Goal: Task Accomplishment & Management: Manage account settings

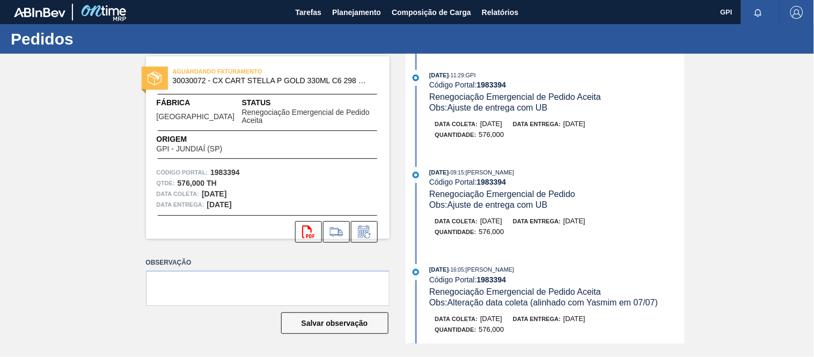
scroll to position [231, 0]
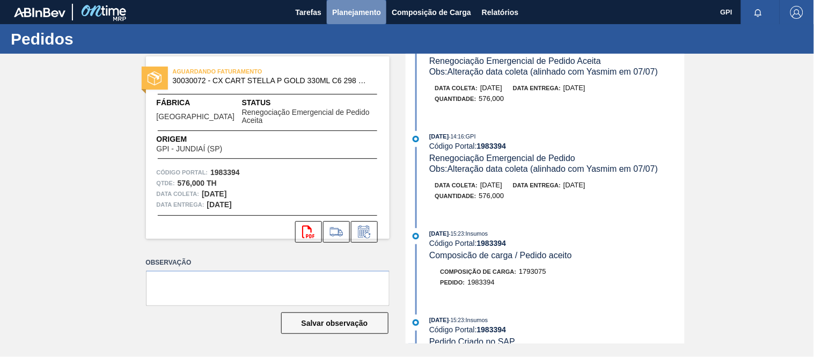
click at [367, 11] on span "Planejamento" at bounding box center [356, 12] width 49 height 13
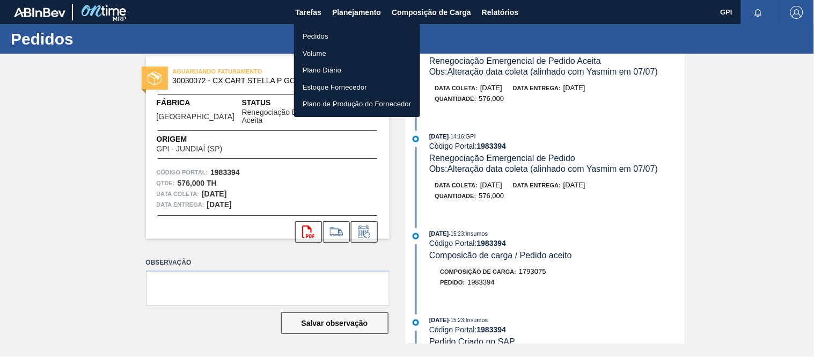
click at [318, 40] on li "Pedidos" at bounding box center [357, 36] width 126 height 17
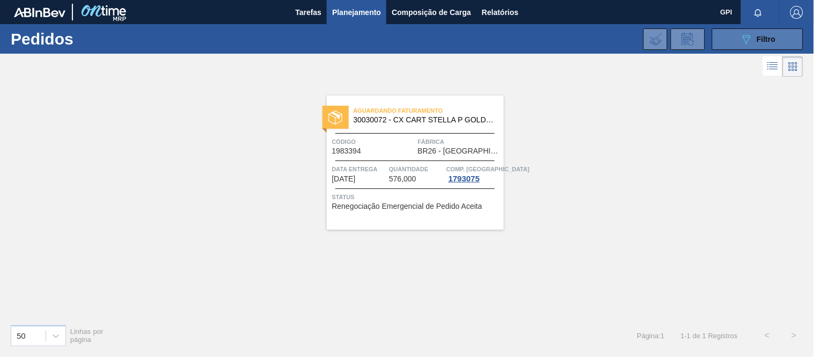
click at [726, 33] on button "089F7B8B-B2A5-4AFE-B5C0-19BA573D28AC Filtro" at bounding box center [757, 38] width 91 height 21
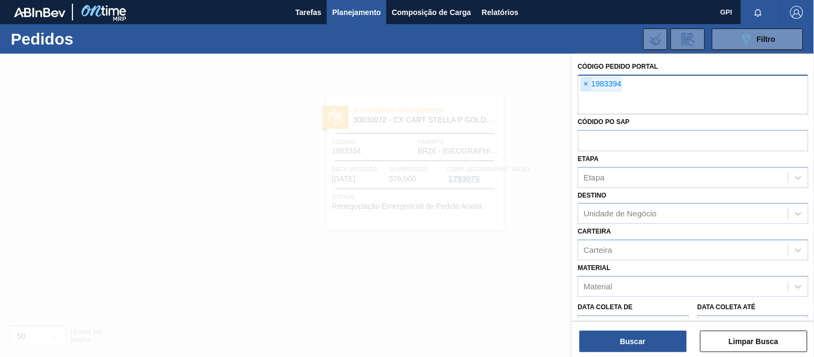
click at [590, 83] on span "×" at bounding box center [586, 84] width 10 height 13
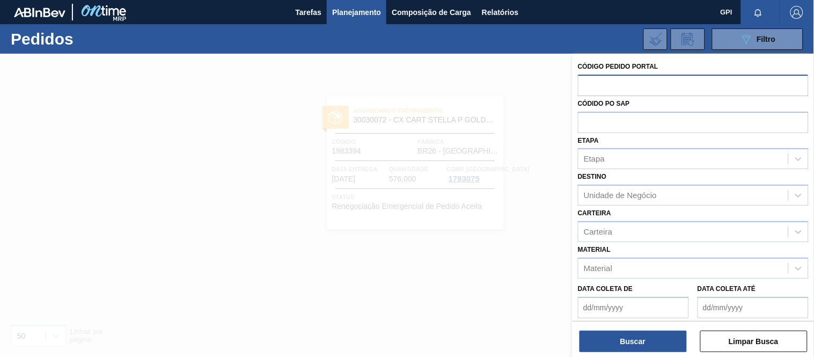
click at [597, 88] on input "text" at bounding box center [693, 85] width 231 height 20
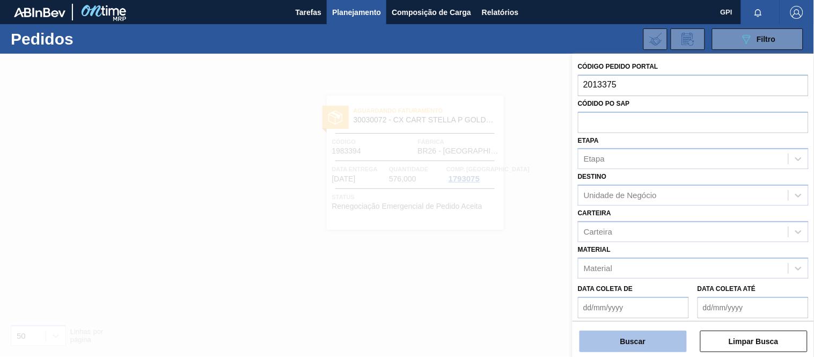
type input "2013375"
click at [631, 341] on button "Buscar" at bounding box center [633, 341] width 107 height 21
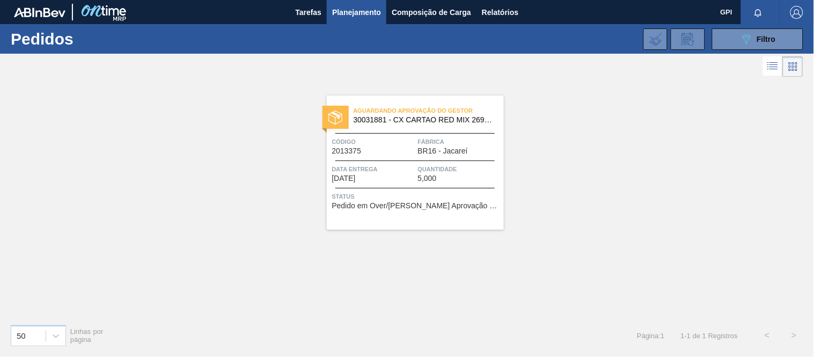
click at [397, 153] on div "Código 2013375" at bounding box center [373, 145] width 83 height 19
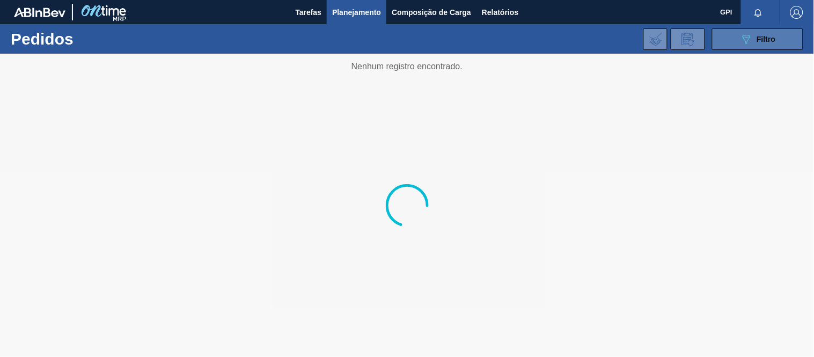
click at [761, 40] on span "Filtro" at bounding box center [767, 39] width 19 height 9
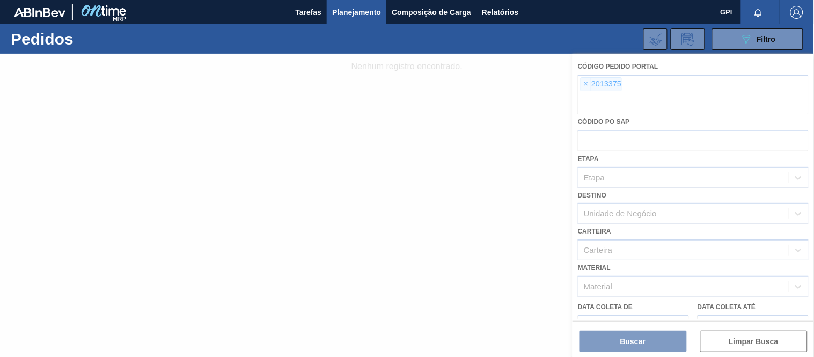
click at [583, 91] on div at bounding box center [407, 205] width 814 height 303
click at [586, 86] on div at bounding box center [407, 205] width 814 height 303
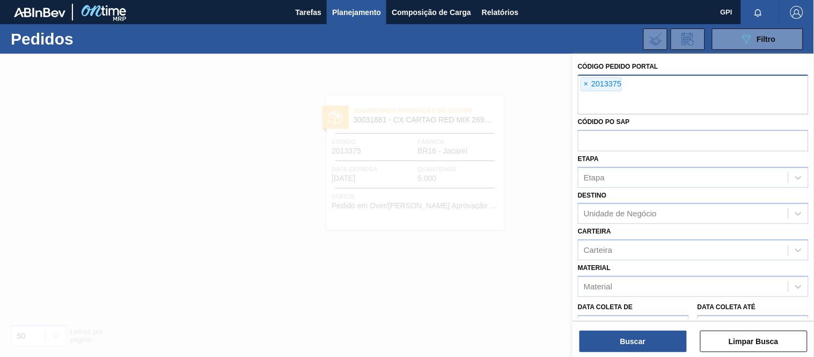
click at [588, 86] on span "×" at bounding box center [586, 84] width 10 height 13
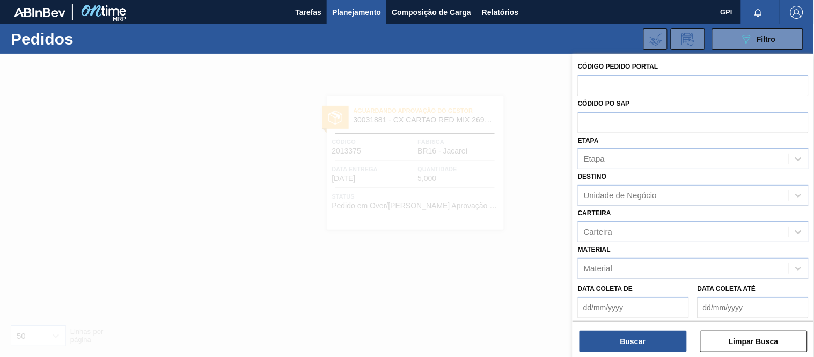
paste input "155050"
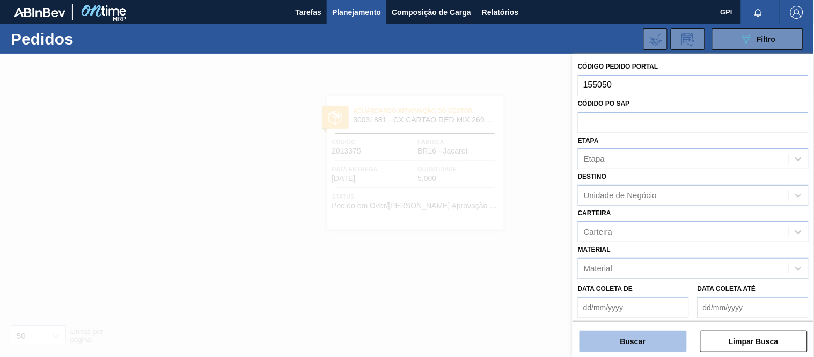
type input "155050"
click at [625, 336] on button "Buscar" at bounding box center [633, 341] width 107 height 21
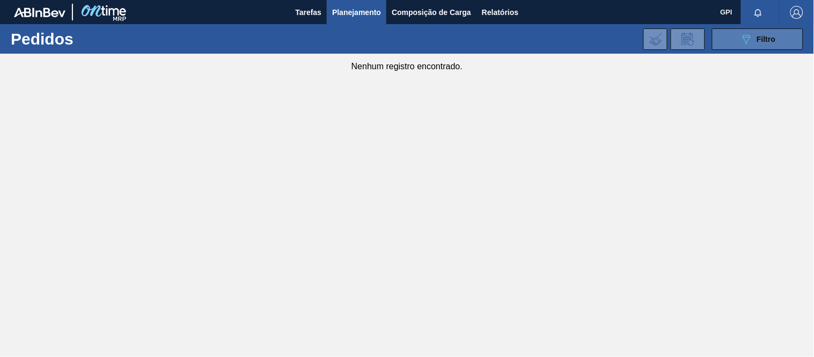
click at [766, 39] on span "Filtro" at bounding box center [767, 39] width 19 height 9
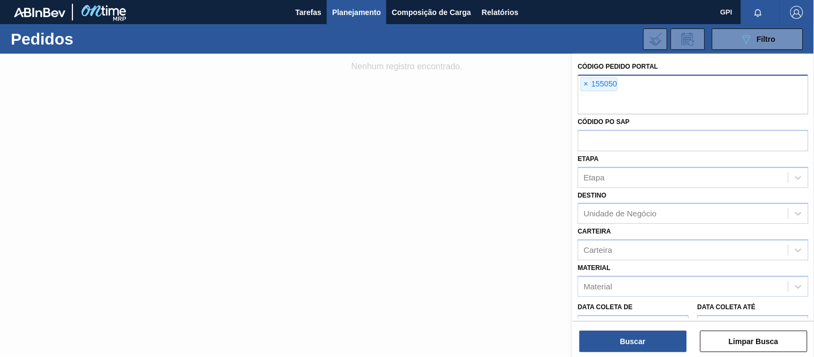
click at [579, 86] on div "× 155050" at bounding box center [693, 95] width 231 height 40
click at [585, 88] on span "×" at bounding box center [586, 84] width 10 height 13
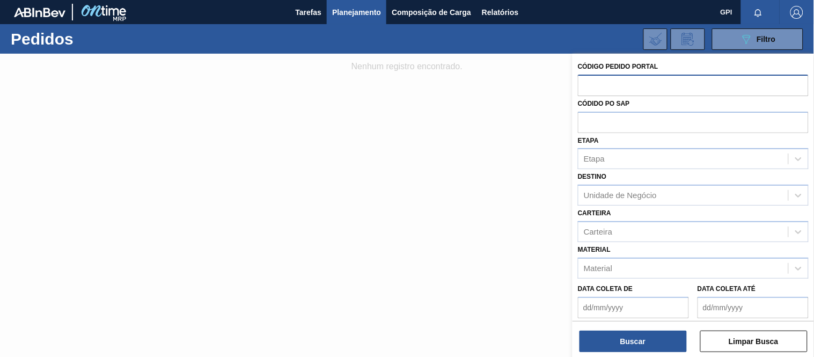
paste input "text"
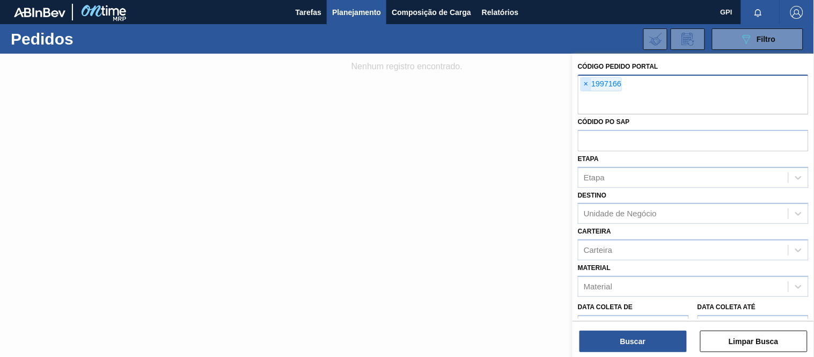
click at [585, 78] on span "×" at bounding box center [586, 84] width 10 height 13
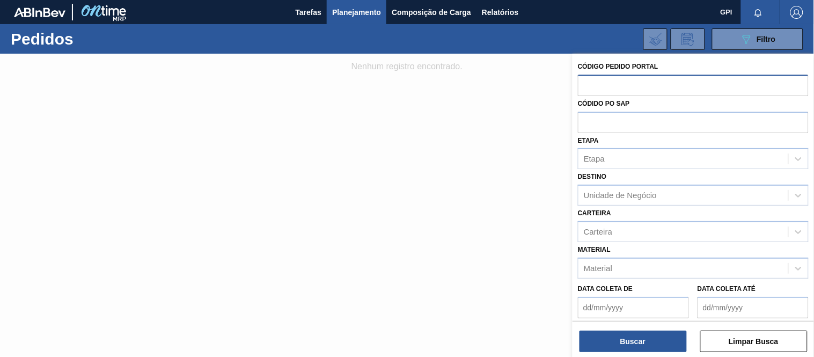
paste input "1981328"
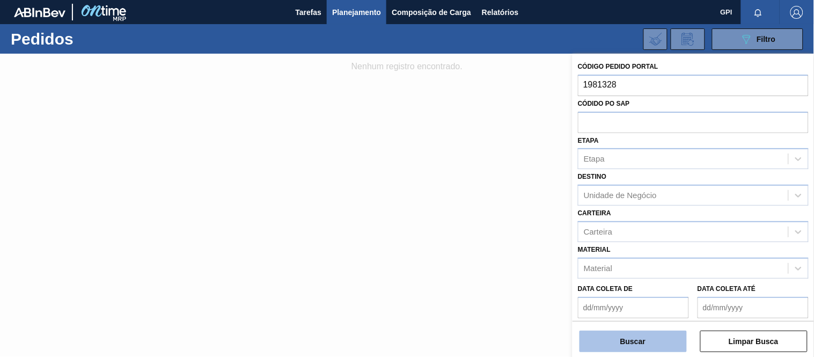
type input "1981328"
click at [651, 339] on button "Buscar" at bounding box center [633, 341] width 107 height 21
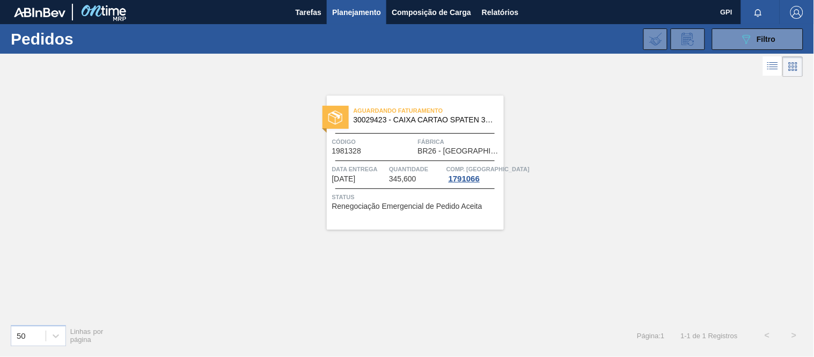
click at [436, 210] on div "Aguardando Faturamento 30029423 - CAIXA CARTAO SPATEN 330 C6 429 Código 1981328…" at bounding box center [415, 163] width 177 height 134
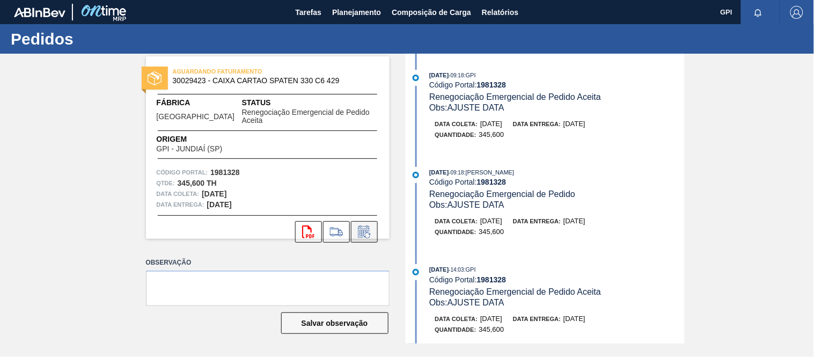
click at [366, 225] on icon at bounding box center [364, 231] width 17 height 13
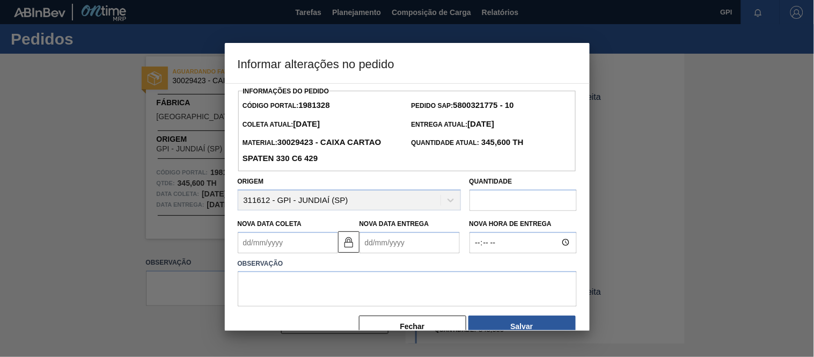
click at [491, 197] on input "text" at bounding box center [523, 200] width 107 height 21
type input "559,440"
click at [259, 242] on Coleta1981328 "Nova Data Coleta" at bounding box center [288, 242] width 100 height 21
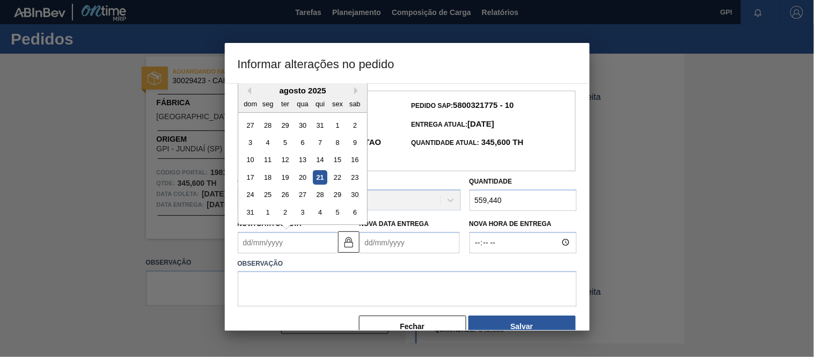
type Coleta1981328 "2"
type Entrega1981328 "[DATE]"
type Coleta1981328 "22"
type Entrega1981328 "[DATE]"
click at [340, 180] on div "22" at bounding box center [337, 177] width 14 height 14
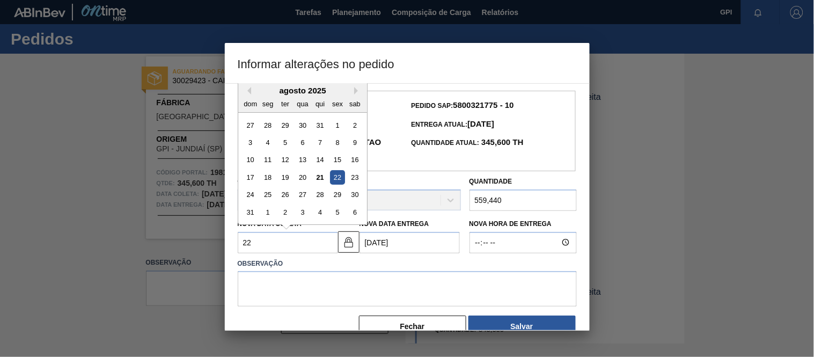
type Coleta1981328 "[DATE]"
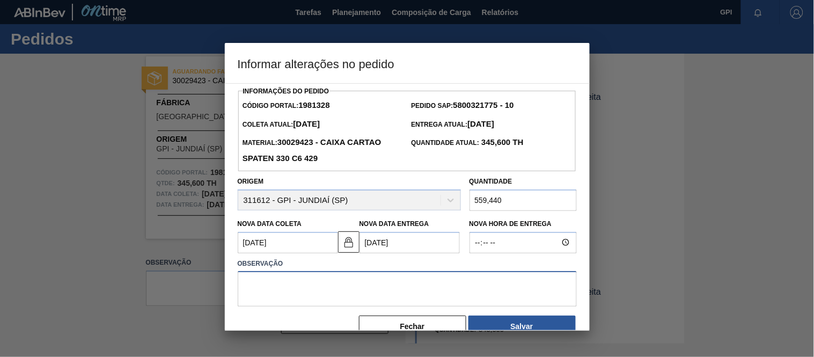
click at [283, 277] on textarea at bounding box center [407, 288] width 339 height 35
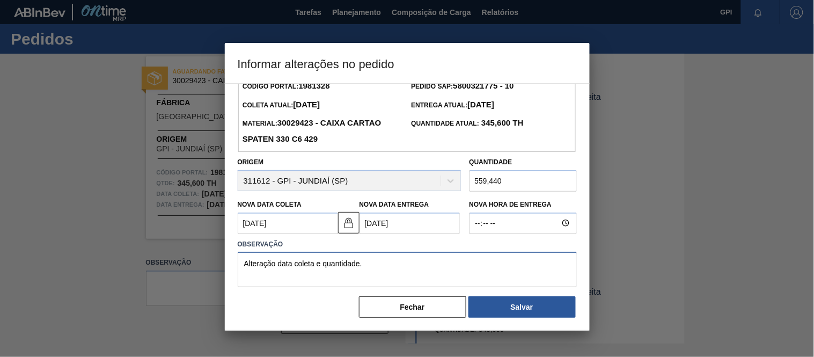
scroll to position [24, 0]
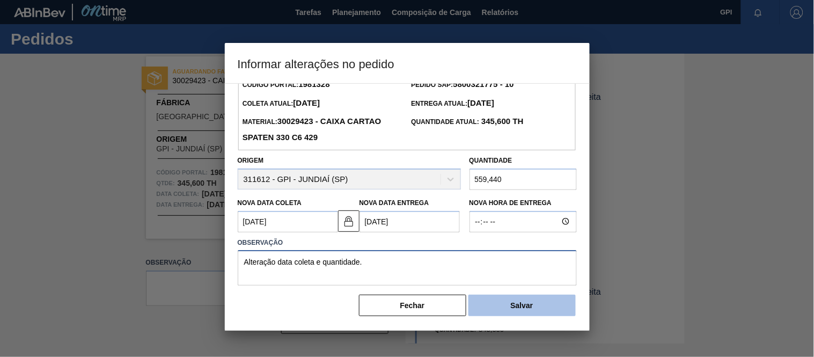
type textarea "Alteração data coleta e quantidade."
click at [502, 309] on button "Salvar" at bounding box center [522, 305] width 107 height 21
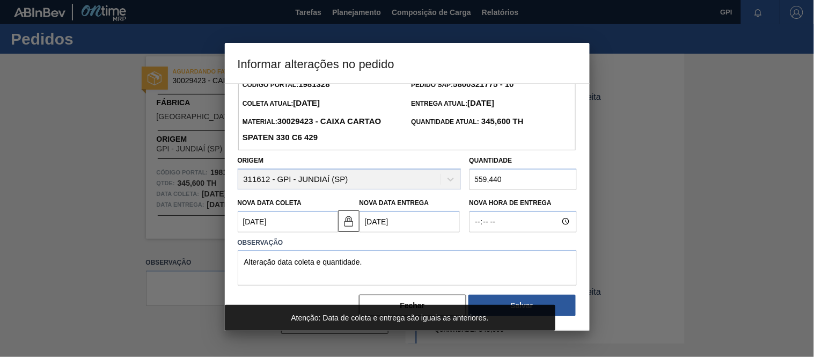
click at [299, 217] on Coleta1981328 "[DATE]" at bounding box center [288, 221] width 100 height 21
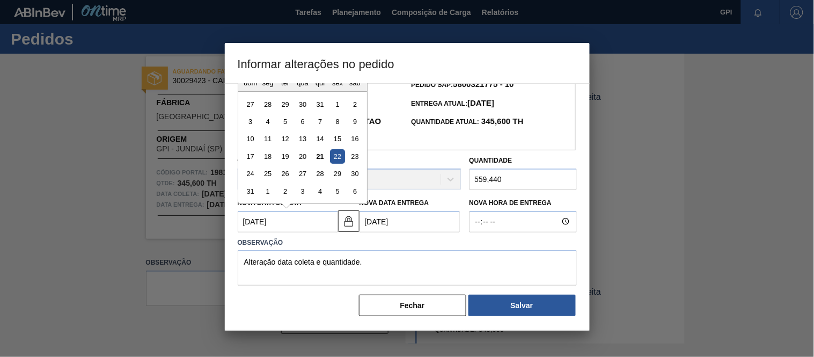
click at [328, 219] on Coleta1981328 "[DATE]" at bounding box center [288, 221] width 100 height 21
click at [253, 218] on Coleta1981328 "[DATE]" at bounding box center [288, 221] width 100 height 21
drag, startPoint x: 306, startPoint y: 224, endPoint x: 164, endPoint y: 215, distance: 142.1
click at [164, 215] on div "Informar alterações no pedido Informações do Pedido Código Portal: 1981328 Pedi…" at bounding box center [407, 178] width 814 height 357
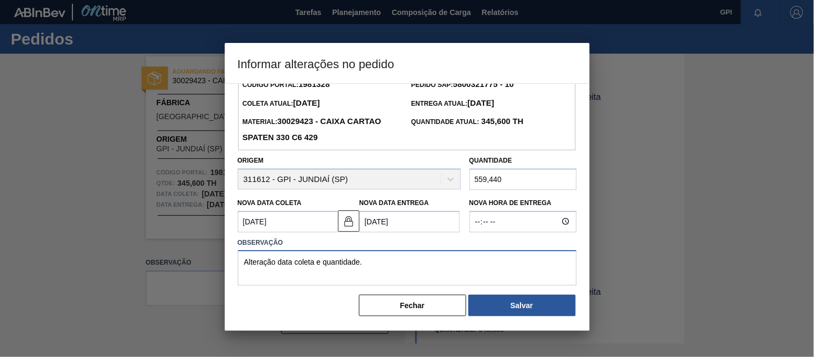
drag, startPoint x: 384, startPoint y: 271, endPoint x: 88, endPoint y: 266, distance: 296.4
click at [88, 266] on div "Informar alterações no pedido Informações do Pedido Código Portal: 1981328 Pedi…" at bounding box center [407, 178] width 814 height 357
click at [401, 310] on button "Fechar" at bounding box center [412, 305] width 107 height 21
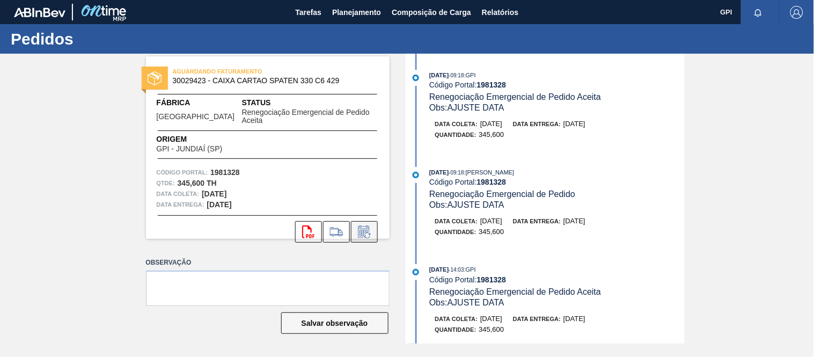
click at [366, 225] on icon at bounding box center [364, 231] width 17 height 13
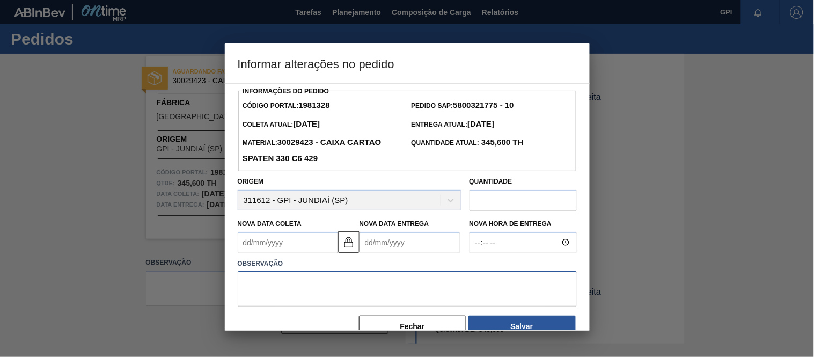
click at [335, 289] on textarea at bounding box center [407, 288] width 339 height 35
paste textarea "Alteração data coleta e quantidade."
type textarea "Alteração data coleta e quantidade."
click at [495, 202] on input "text" at bounding box center [523, 200] width 107 height 21
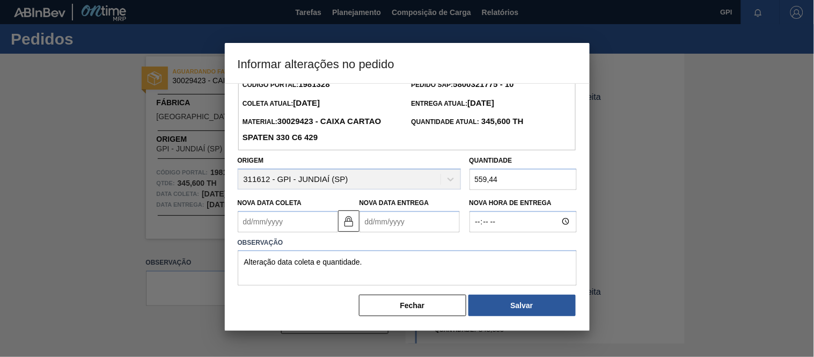
type input "559,44"
click at [537, 299] on button "Salvar" at bounding box center [522, 305] width 107 height 21
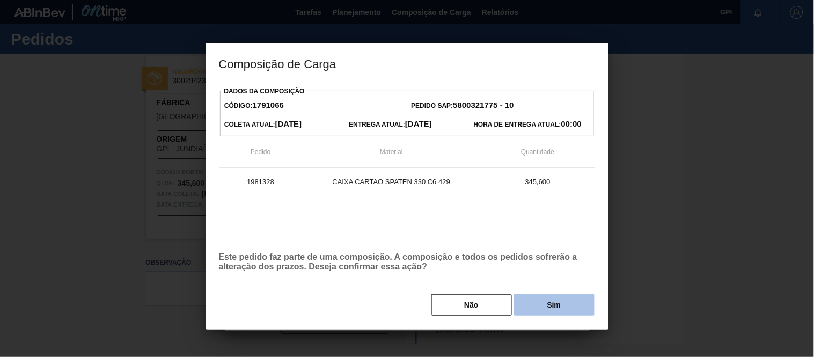
click at [565, 307] on button "Sim" at bounding box center [554, 304] width 81 height 21
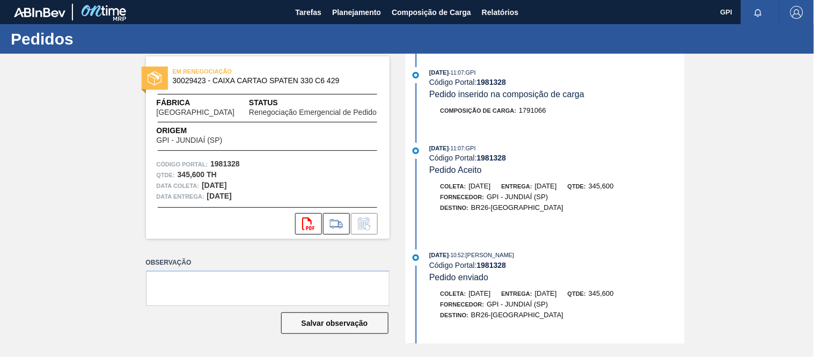
scroll to position [1333, 0]
